Goal: Task Accomplishment & Management: Manage account settings

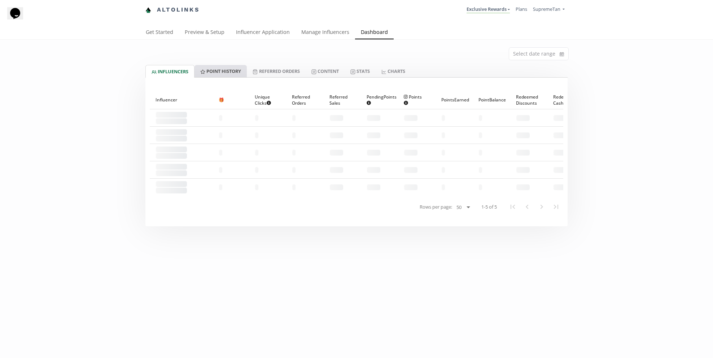
click at [226, 74] on link "Point HISTORY" at bounding box center [221, 71] width 52 height 12
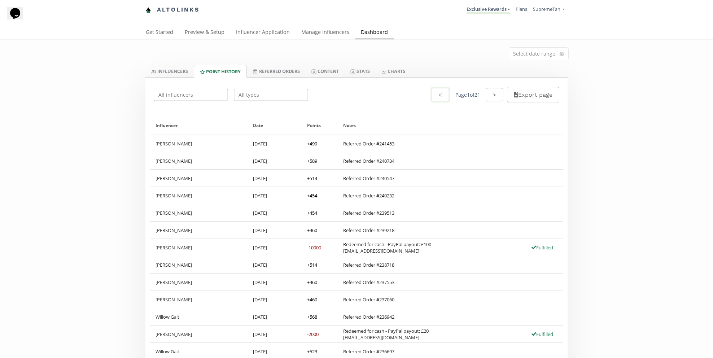
click at [280, 94] on input "text" at bounding box center [271, 95] width 76 height 14
click at [269, 107] on div "Redeemed for Cash" at bounding box center [271, 108] width 73 height 13
type input "Redeemed for Cash"
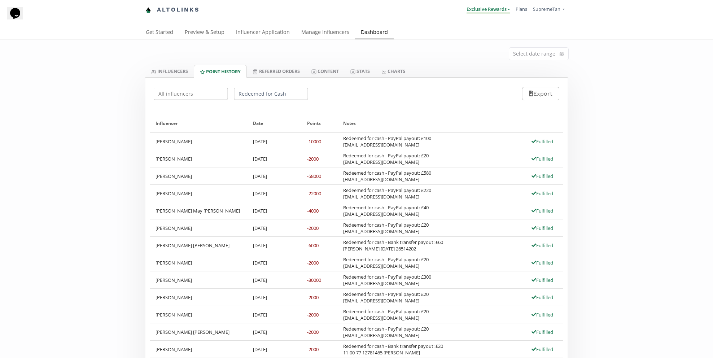
click at [470, 12] on link "Exclusive Rewards" at bounding box center [488, 10] width 43 height 8
click at [461, 36] on link "Rewards" at bounding box center [478, 42] width 64 height 14
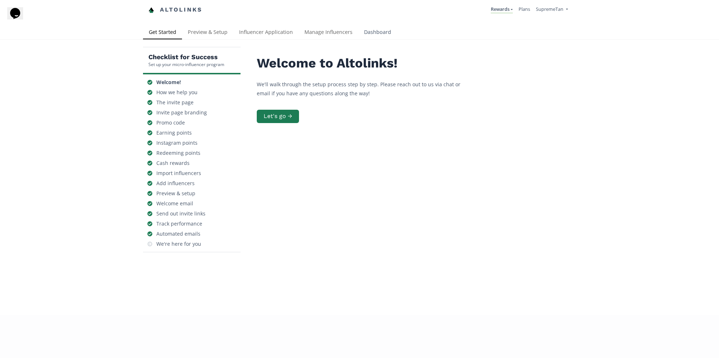
click at [372, 35] on link "Dashboard" at bounding box center [377, 33] width 39 height 14
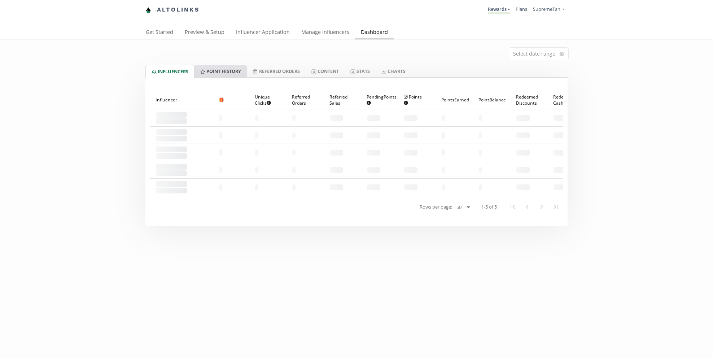
click at [226, 73] on link "Point HISTORY" at bounding box center [221, 71] width 52 height 12
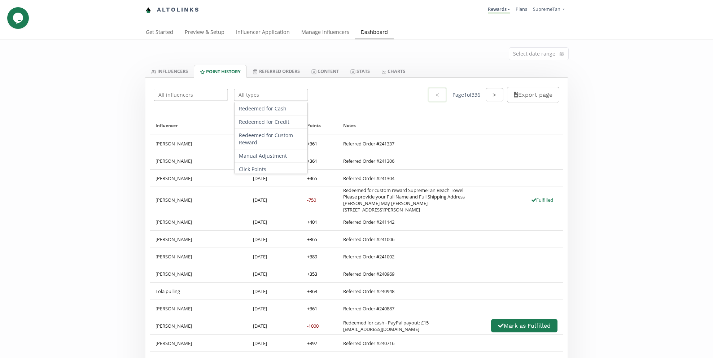
click at [242, 99] on input "text" at bounding box center [271, 95] width 76 height 14
click at [242, 106] on div "Redeemed for Cash" at bounding box center [271, 108] width 73 height 13
type input "Redeemed for Cash"
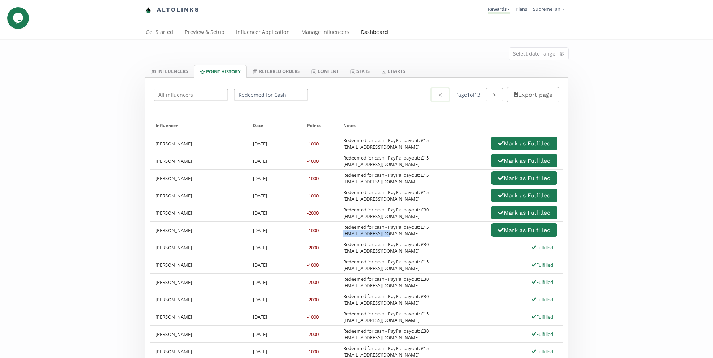
drag, startPoint x: 393, startPoint y: 232, endPoint x: 344, endPoint y: 235, distance: 49.9
click at [344, 235] on div "Redeemed for cash - PayPal payout: £15 [EMAIL_ADDRESS][DOMAIN_NAME]" at bounding box center [386, 230] width 86 height 13
click at [392, 230] on div "Redeemed for cash - PayPal payout: £15 [EMAIL_ADDRESS][DOMAIN_NAME]" at bounding box center [386, 230] width 86 height 13
drag, startPoint x: 390, startPoint y: 235, endPoint x: 343, endPoint y: 235, distance: 46.9
click at [343, 235] on div "Redeemed for cash - PayPal payout: £15 [EMAIL_ADDRESS][DOMAIN_NAME]" at bounding box center [386, 230] width 86 height 13
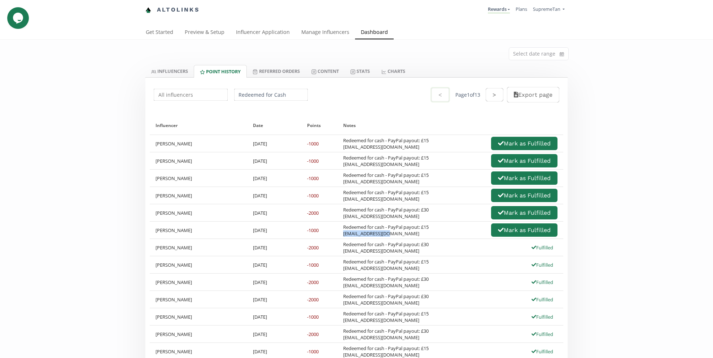
drag, startPoint x: 396, startPoint y: 235, endPoint x: 343, endPoint y: 236, distance: 53.1
click at [343, 236] on div "Redeemed for cash - PayPal payout: £15 [EMAIL_ADDRESS][DOMAIN_NAME] [PERSON_NAM…" at bounding box center [450, 230] width 226 height 17
copy div "[EMAIL_ADDRESS][DOMAIN_NAME]"
click at [363, 241] on div "Redeemed for cash - PayPal payout: £30 [EMAIL_ADDRESS][DOMAIN_NAME]" at bounding box center [386, 247] width 86 height 13
drag, startPoint x: 396, startPoint y: 237, endPoint x: 340, endPoint y: 236, distance: 55.6
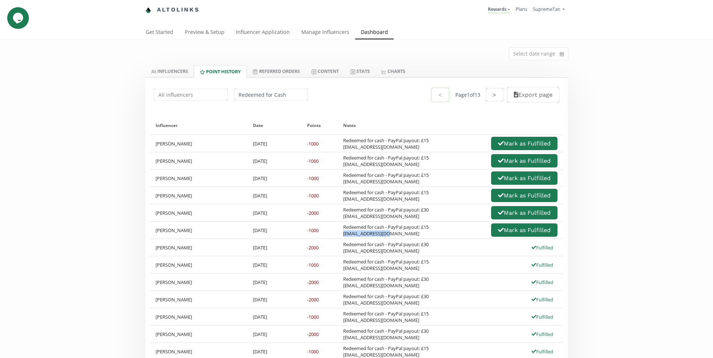
click at [340, 236] on div "Redeemed for cash - PayPal payout: £15 [EMAIL_ADDRESS][DOMAIN_NAME] [PERSON_NAM…" at bounding box center [450, 230] width 226 height 17
copy div "[EMAIL_ADDRESS][DOMAIN_NAME]"
click at [397, 235] on div "Redeemed for cash - PayPal payout: £15 [EMAIL_ADDRESS][DOMAIN_NAME]" at bounding box center [386, 230] width 86 height 13
drag, startPoint x: 407, startPoint y: 215, endPoint x: 344, endPoint y: 215, distance: 63.5
click at [344, 215] on div "Redeemed for cash - PayPal payout: £30 [EMAIL_ADDRESS][DOMAIN_NAME]" at bounding box center [386, 212] width 86 height 13
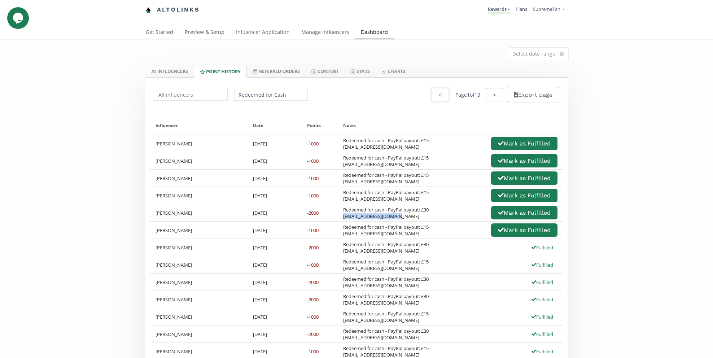
copy div "[EMAIL_ADDRESS][DOMAIN_NAME]"
click at [422, 214] on div "Redeemed for cash - PayPal payout: £30 [EMAIL_ADDRESS][DOMAIN_NAME]" at bounding box center [386, 212] width 86 height 13
click at [498, 214] on icon "button" at bounding box center [501, 213] width 6 height 6
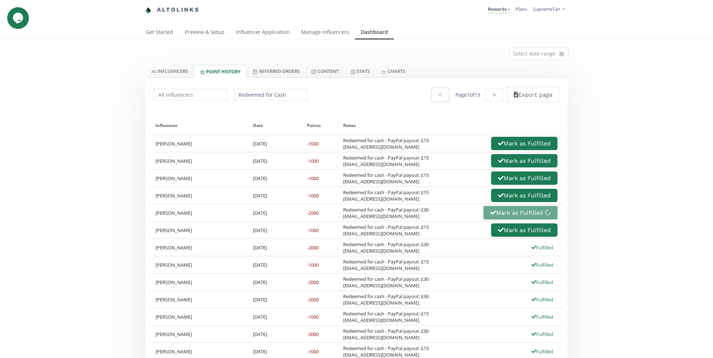
click at [420, 206] on div "Redeemed for cash - PayPal payout: £30 [EMAIL_ADDRESS][DOMAIN_NAME] [PERSON_NAM…" at bounding box center [450, 213] width 214 height 16
drag, startPoint x: 407, startPoint y: 201, endPoint x: 341, endPoint y: 202, distance: 66.1
click at [341, 202] on div "Redeemed for cash - PayPal payout: £15 [EMAIL_ADDRESS][DOMAIN_NAME] [PERSON_NAM…" at bounding box center [450, 195] width 226 height 17
copy div "[EMAIL_ADDRESS][DOMAIN_NAME]"
drag, startPoint x: 372, startPoint y: 193, endPoint x: 383, endPoint y: 202, distance: 13.9
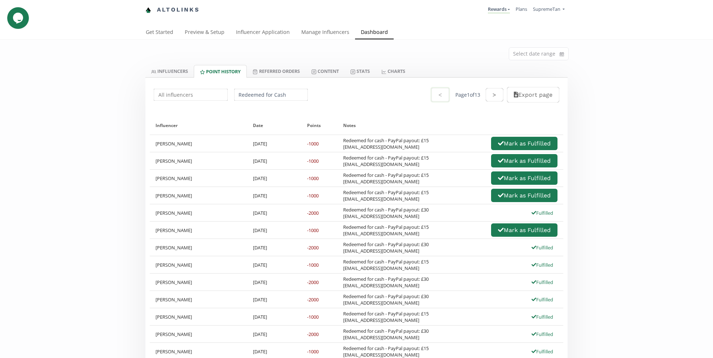
click at [372, 193] on div "Redeemed for cash - PayPal payout: £15 [EMAIL_ADDRESS][DOMAIN_NAME]" at bounding box center [386, 195] width 86 height 13
click at [509, 196] on button "Mark as Fulfilled" at bounding box center [524, 196] width 69 height 16
drag, startPoint x: 412, startPoint y: 186, endPoint x: 342, endPoint y: 183, distance: 70.4
click at [342, 183] on div "Redeemed for cash - PayPal payout: £15 [EMAIL_ADDRESS][DOMAIN_NAME] [PERSON_NAM…" at bounding box center [450, 178] width 226 height 17
copy div "[EMAIL_ADDRESS][DOMAIN_NAME]"
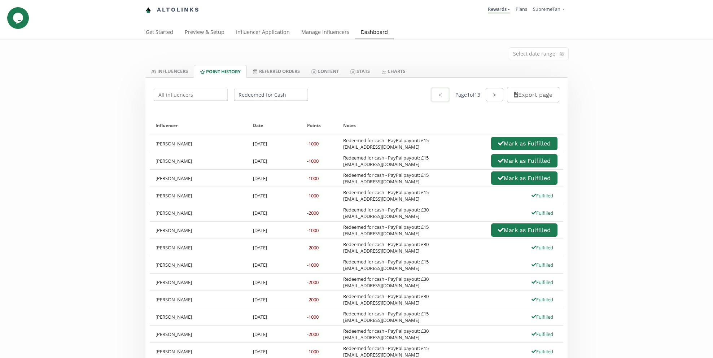
click at [470, 184] on div "Redeemed for cash - PayPal payout: £15 [EMAIL_ADDRESS][DOMAIN_NAME] [PERSON_NAM…" at bounding box center [450, 178] width 214 height 16
click at [499, 180] on icon "button" at bounding box center [501, 178] width 6 height 6
click at [400, 164] on div "Redeemed for cash - PayPal payout: £15 [EMAIL_ADDRESS][DOMAIN_NAME]" at bounding box center [386, 160] width 86 height 13
drag, startPoint x: 405, startPoint y: 165, endPoint x: 343, endPoint y: 167, distance: 61.8
click at [343, 167] on div "Redeemed for cash - PayPal payout: £15 [EMAIL_ADDRESS][DOMAIN_NAME] [PERSON_NAM…" at bounding box center [450, 160] width 226 height 17
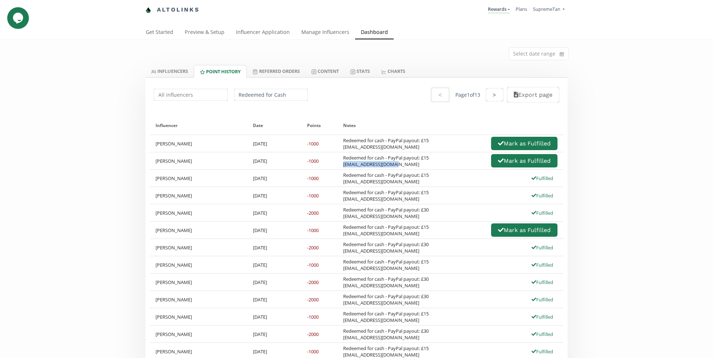
copy div "[EMAIL_ADDRESS][DOMAIN_NAME]"
click at [461, 163] on div "Redeemed for cash - PayPal payout: £15 [EMAIL_ADDRESS][DOMAIN_NAME] [PERSON_NAM…" at bounding box center [450, 161] width 214 height 16
click at [494, 161] on button "Mark as Fulfilled" at bounding box center [524, 161] width 69 height 16
drag, startPoint x: 402, startPoint y: 151, endPoint x: 343, endPoint y: 149, distance: 58.5
click at [343, 149] on div "Redeemed for cash - PayPal payout: £15 [EMAIL_ADDRESS][DOMAIN_NAME] [PERSON_NAM…" at bounding box center [450, 143] width 226 height 17
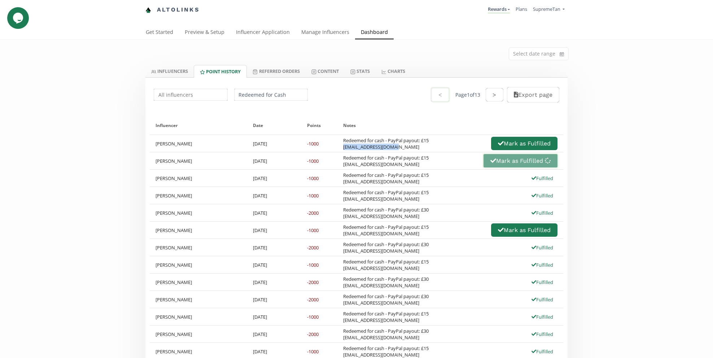
copy div "[EMAIL_ADDRESS][DOMAIN_NAME]"
click at [494, 143] on button "Mark as Fulfilled" at bounding box center [524, 144] width 69 height 16
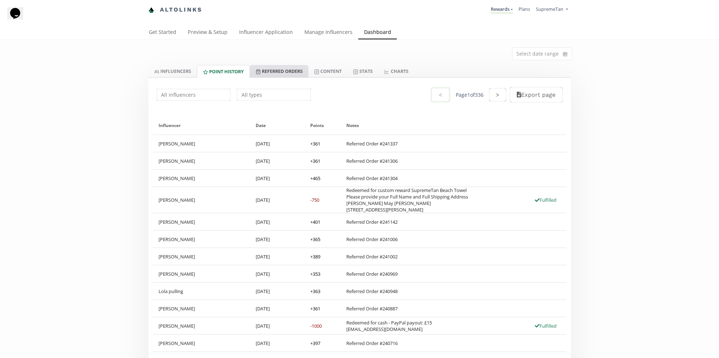
click at [284, 74] on link "Referred Orders" at bounding box center [279, 71] width 58 height 12
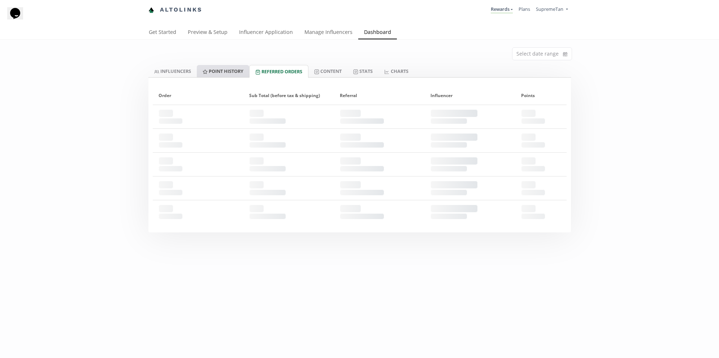
click at [221, 69] on link "Point HISTORY" at bounding box center [223, 71] width 52 height 12
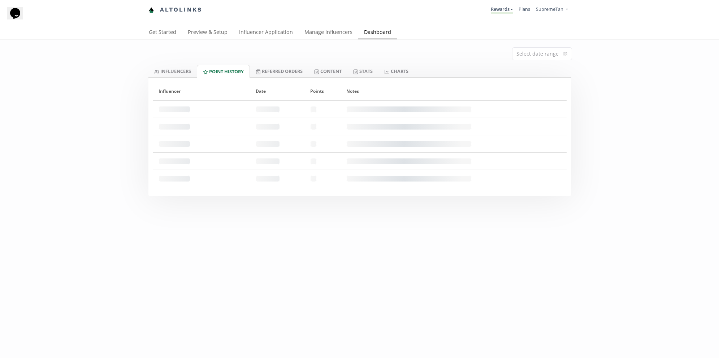
click at [271, 114] on div "- - - - - - - - - -" at bounding box center [277, 109] width 54 height 17
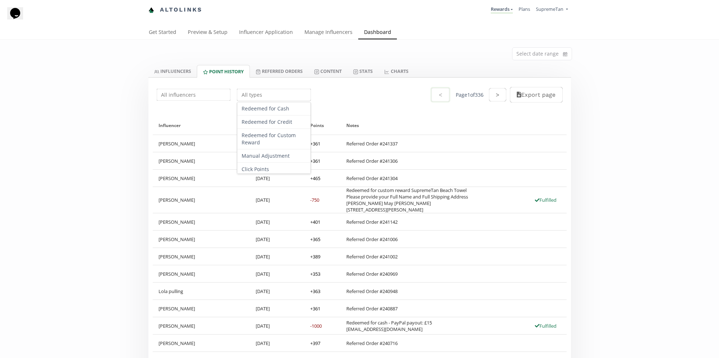
click at [265, 97] on input "text" at bounding box center [274, 95] width 76 height 14
click at [269, 109] on div "Redeemed for Cash" at bounding box center [273, 108] width 73 height 13
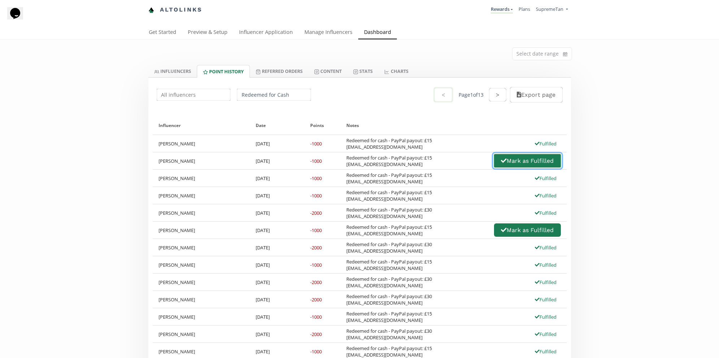
click at [494, 158] on button "Mark as Fulfilled" at bounding box center [527, 161] width 69 height 16
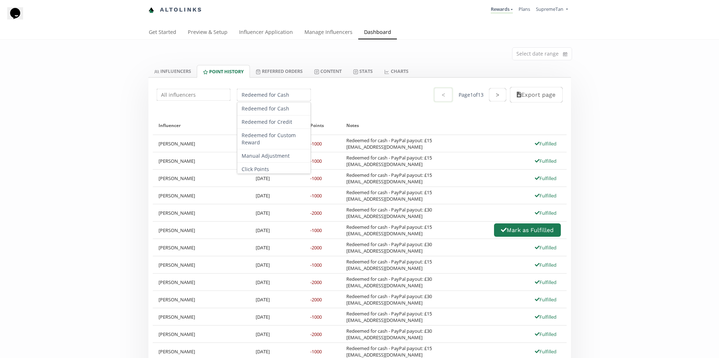
click at [258, 92] on input "Redeemed for Cash" at bounding box center [274, 95] width 76 height 14
click at [259, 142] on div "Redeemed for Custom Reward" at bounding box center [273, 139] width 73 height 21
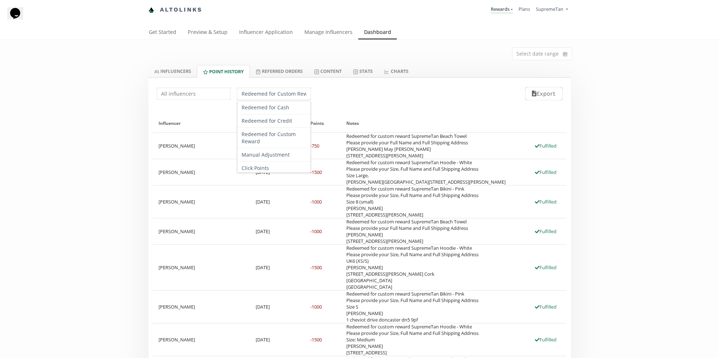
click at [266, 97] on input "Redeemed for Custom Reward" at bounding box center [274, 94] width 76 height 14
click at [262, 109] on div "Redeemed for Cash" at bounding box center [273, 107] width 73 height 13
type input "Redeemed for Cash"
